Goal: Information Seeking & Learning: Find specific fact

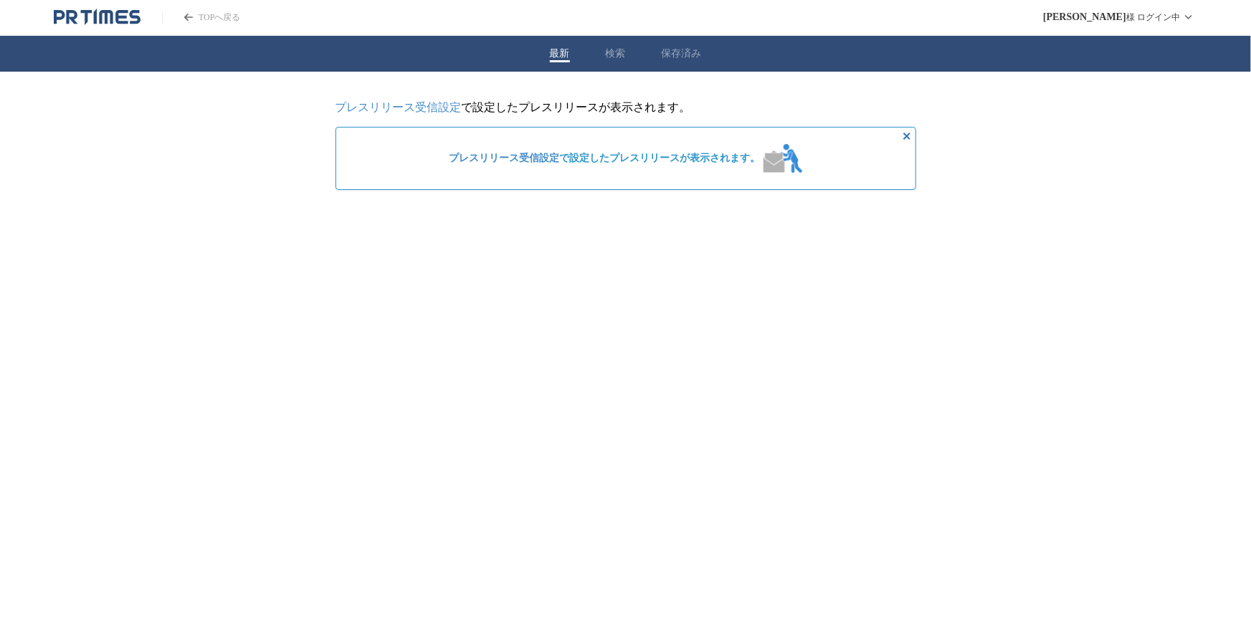
click at [616, 45] on div "最新 検索 保存済み" at bounding box center [625, 54] width 1251 height 36
click at [607, 59] on button "検索" at bounding box center [616, 53] width 20 height 13
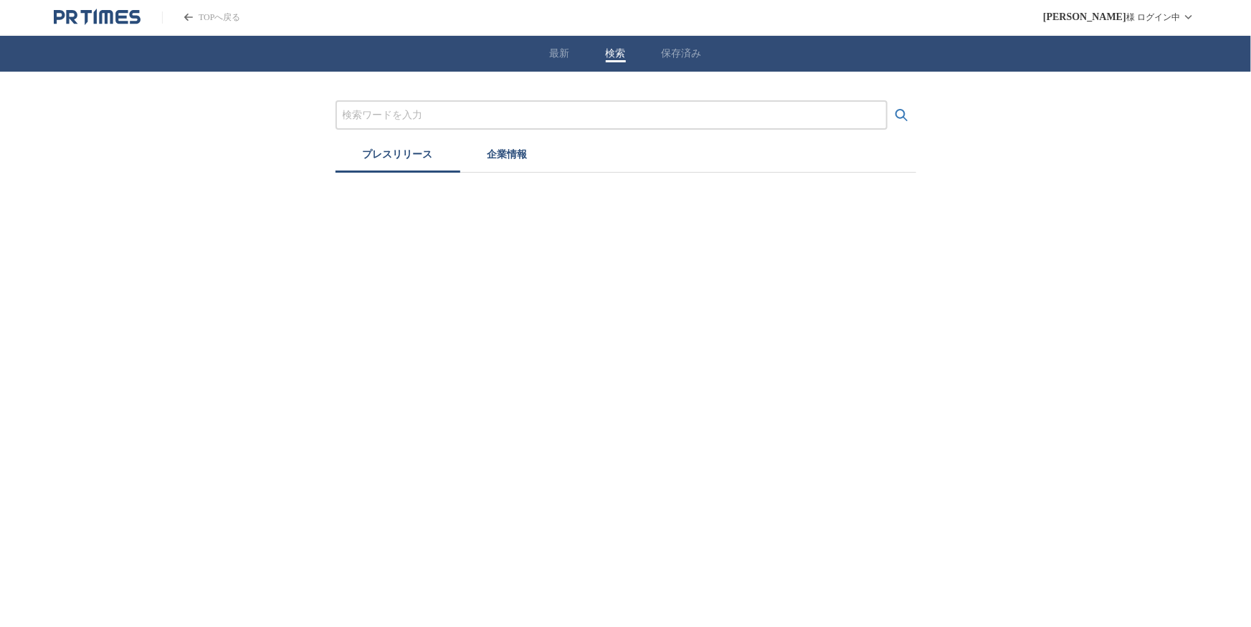
click at [437, 118] on input "プレスリリースおよび企業を検索する" at bounding box center [612, 116] width 538 height 16
click at [887, 101] on button "検索する" at bounding box center [901, 115] width 29 height 29
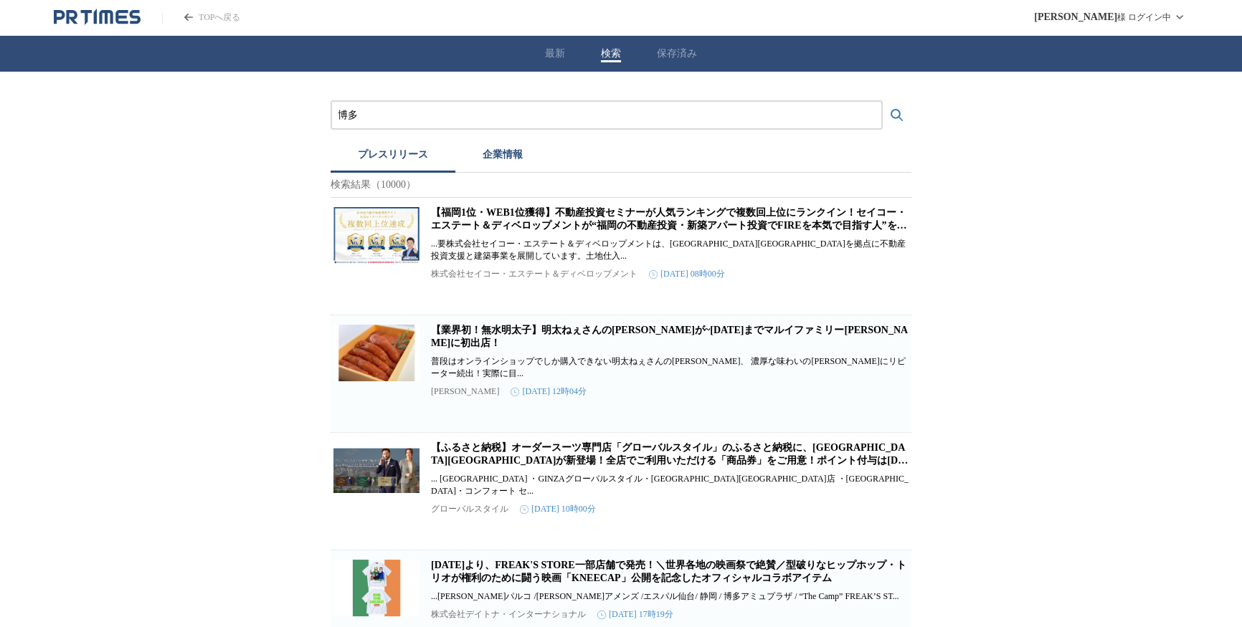
click at [400, 112] on input "博多" at bounding box center [607, 116] width 538 height 16
type input "[PERSON_NAME]"
click at [882, 101] on button "検索する" at bounding box center [896, 115] width 29 height 29
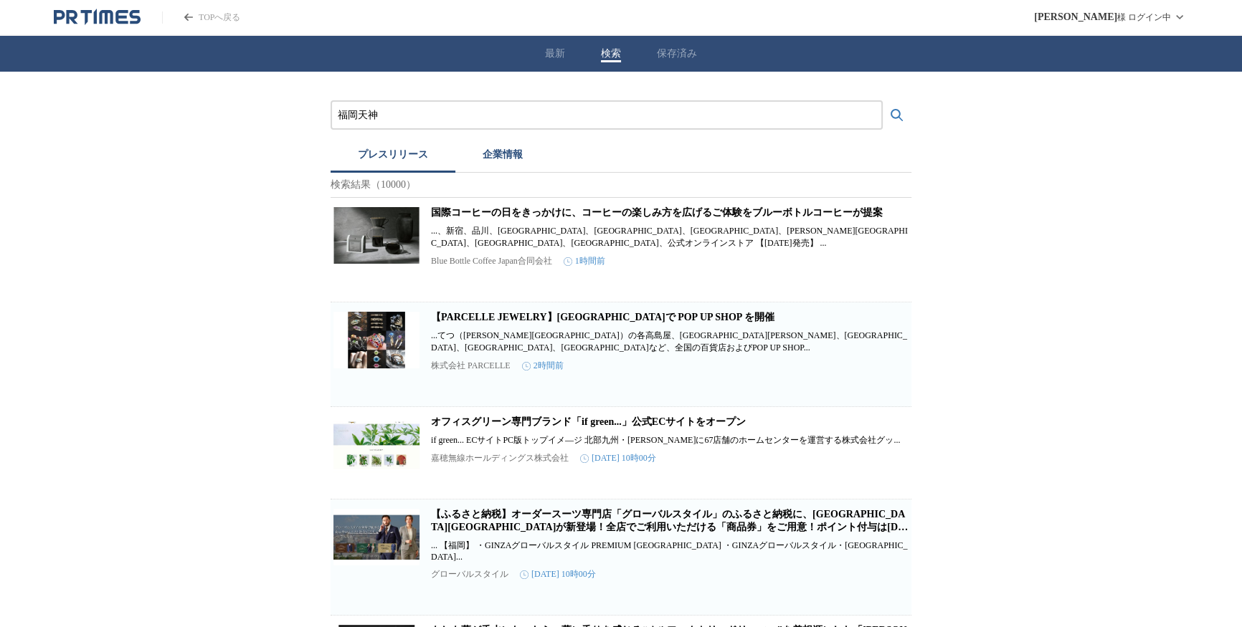
drag, startPoint x: 401, startPoint y: 115, endPoint x: 287, endPoint y: 117, distance: 114.7
type input "[PERSON_NAME]"
click at [882, 101] on button "検索する" at bounding box center [896, 115] width 29 height 29
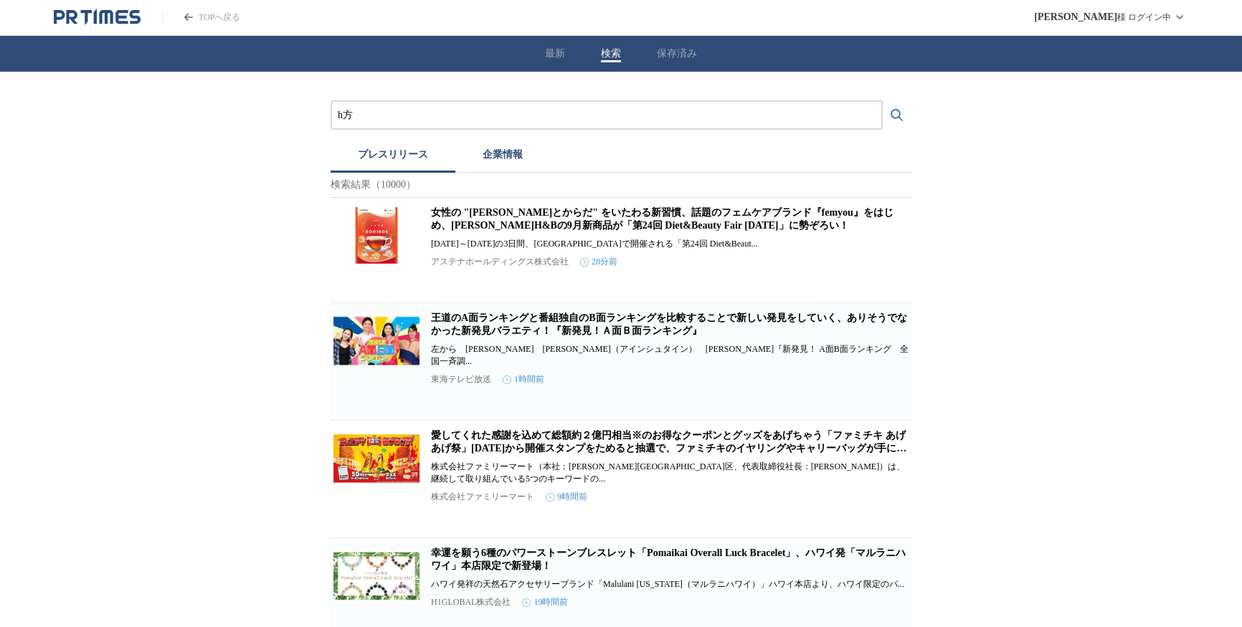
type input "h"
type input "博多"
click at [882, 101] on button "検索する" at bounding box center [896, 115] width 29 height 29
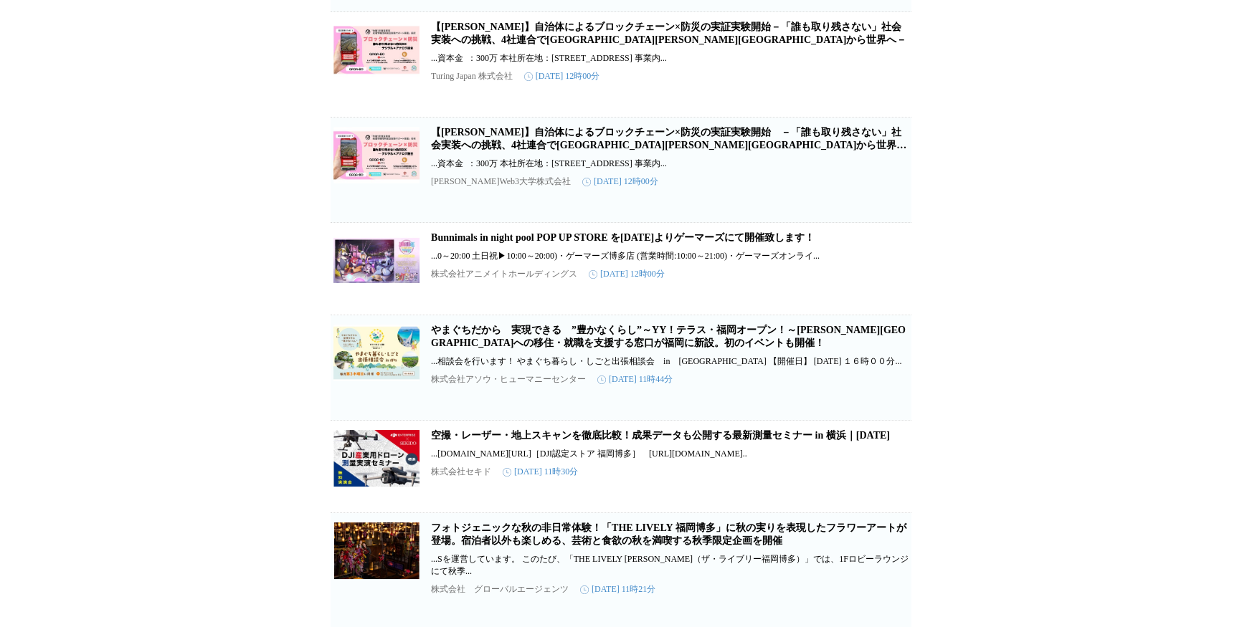
scroll to position [2411, 0]
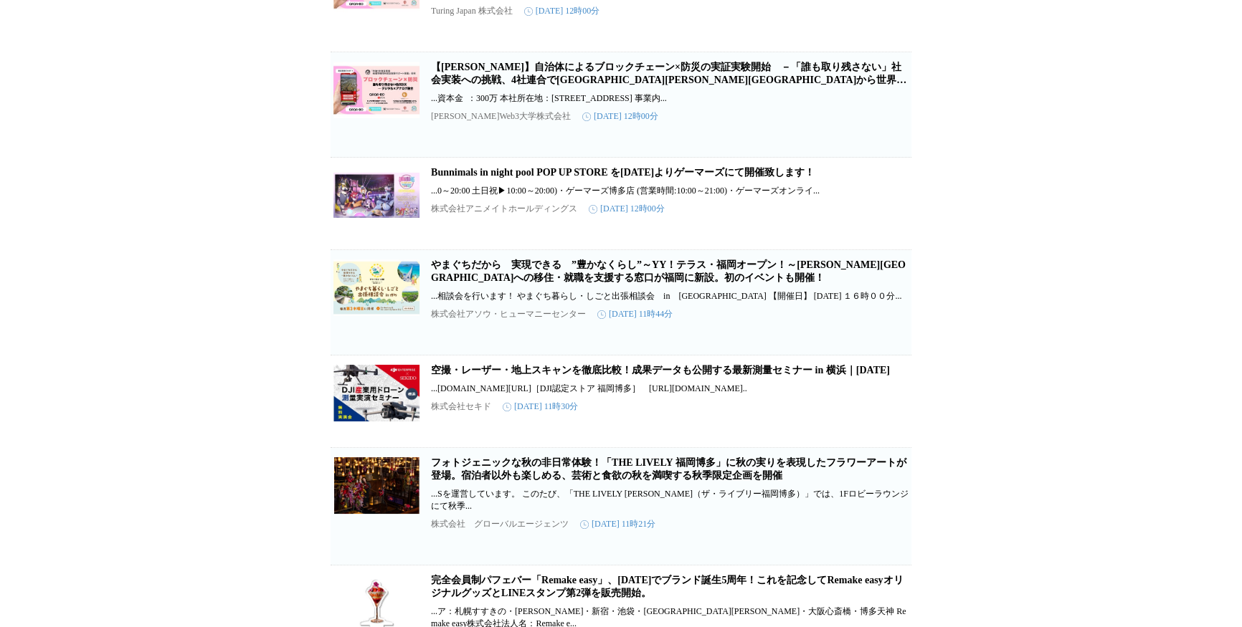
click at [464, 283] on link "やまぐちだから　実現できる　”豊かなくらし”～YY！テラス・福岡オープン！～[PERSON_NAME][GEOGRAPHIC_DATA]への移住・就職を支援す…" at bounding box center [668, 271] width 475 height 24
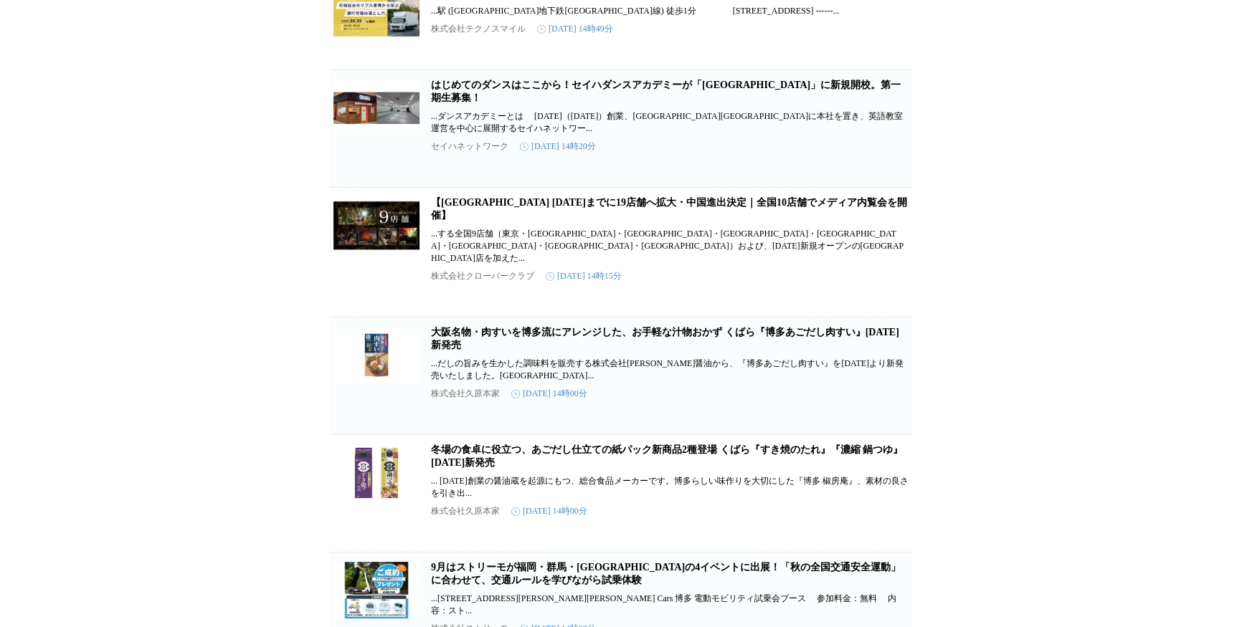
scroll to position [4626, 0]
